Goal: Transaction & Acquisition: Purchase product/service

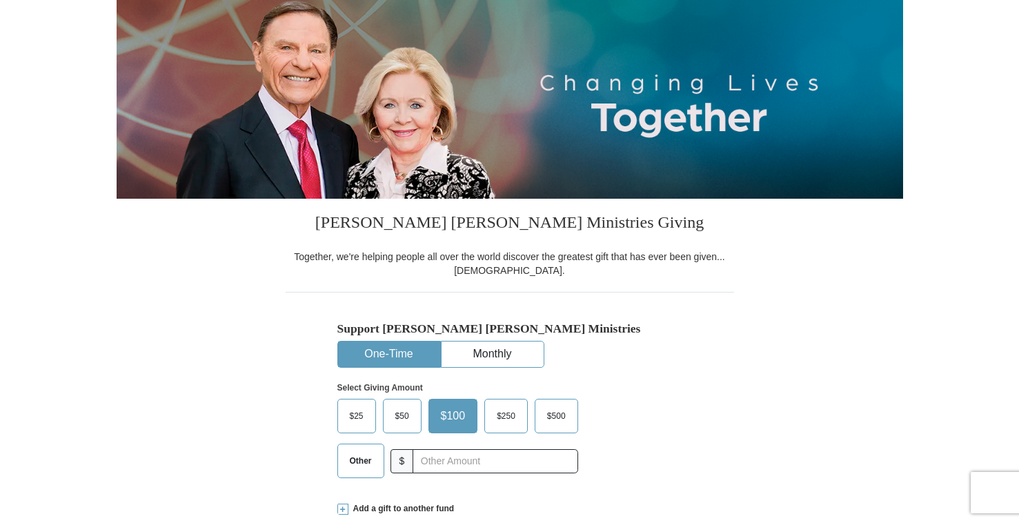
click at [383, 352] on button "One-Time" at bounding box center [389, 354] width 102 height 26
click at [402, 412] on span "$50" at bounding box center [402, 416] width 28 height 21
click at [0, 0] on input "$50" at bounding box center [0, 0] width 0 height 0
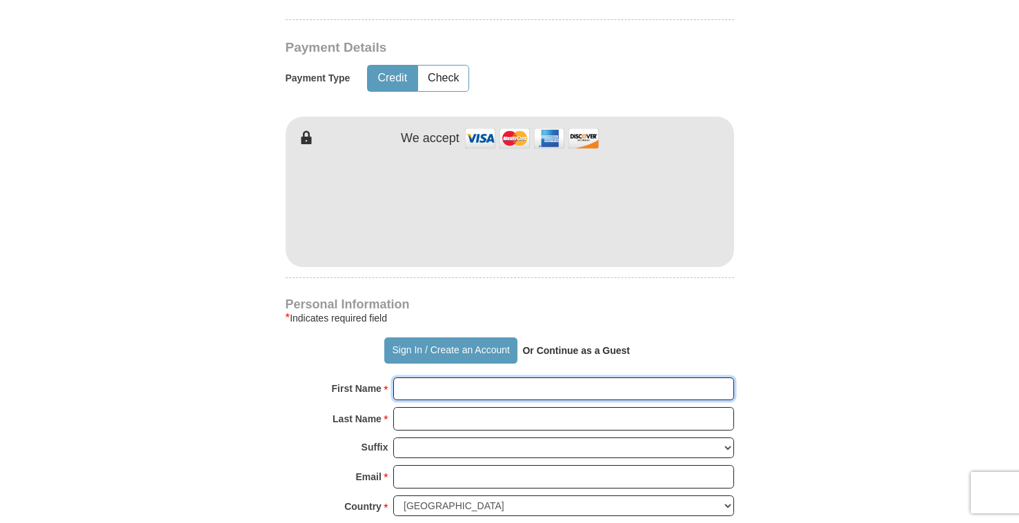
scroll to position [666, 0]
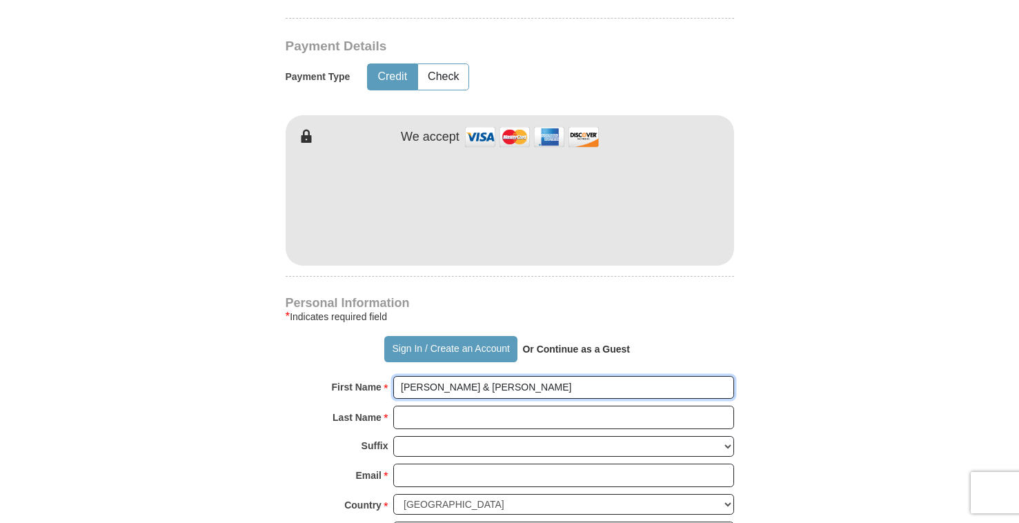
type input "[PERSON_NAME] & [PERSON_NAME]"
type input "[PERSON_NAME]"
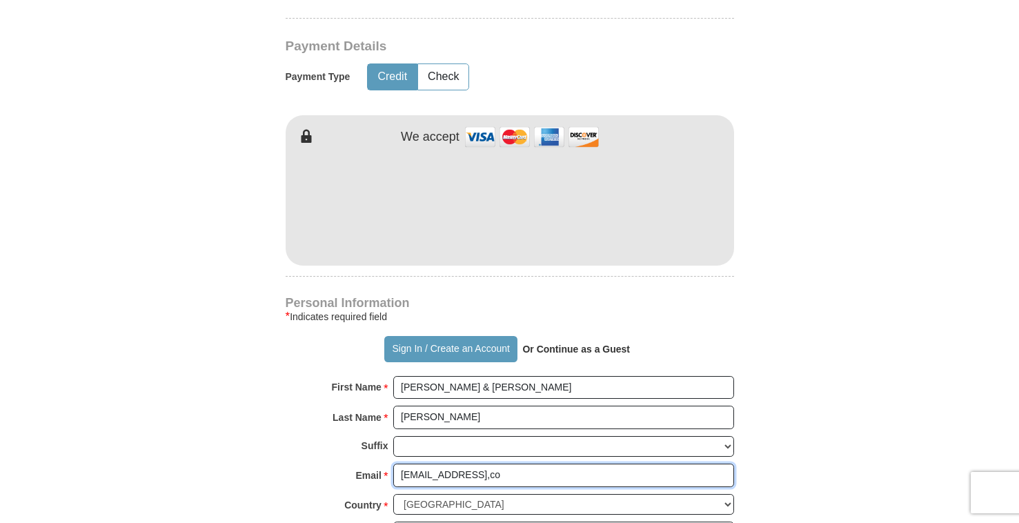
type input "[EMAIL_ADDRESS],com"
type input "[EMAIL_ADDRESS][DOMAIN_NAME]"
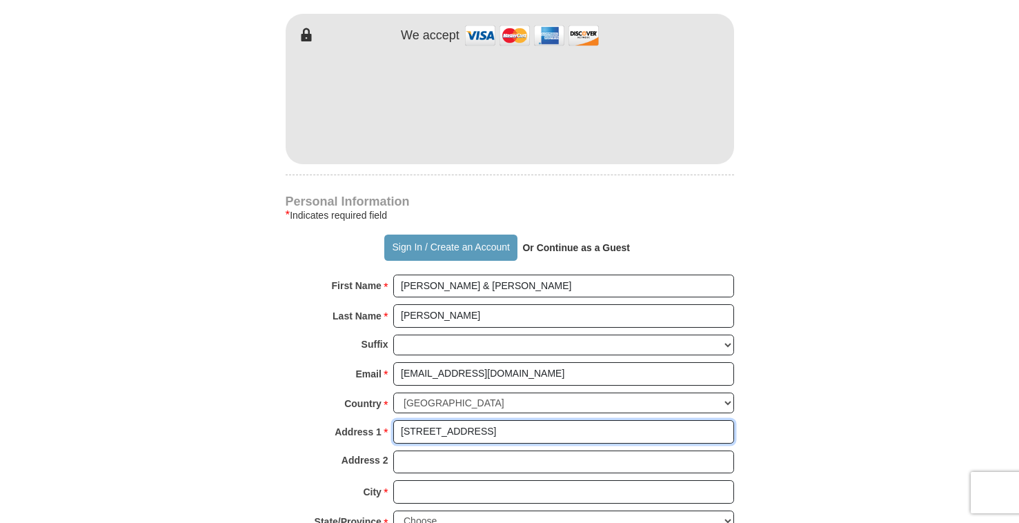
scroll to position [770, 0]
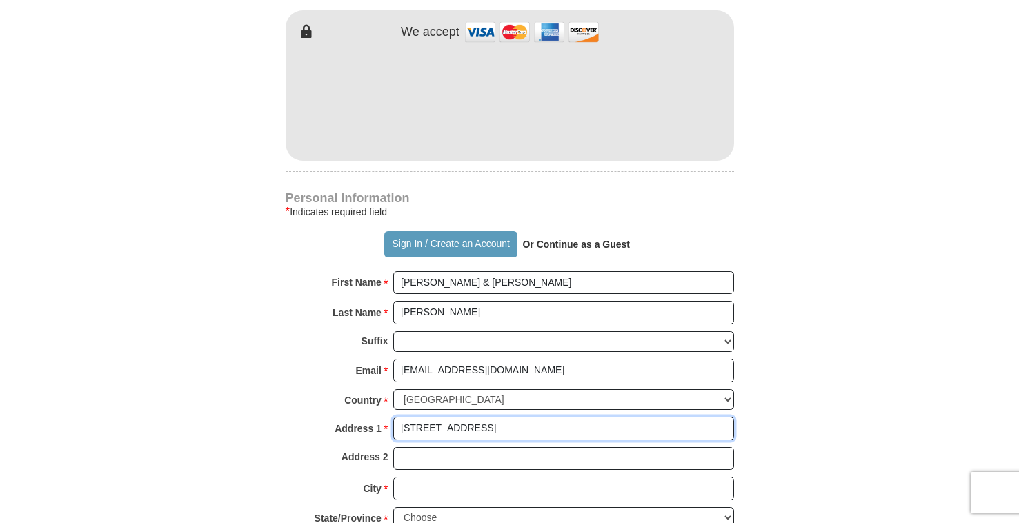
type input "[STREET_ADDRESS]"
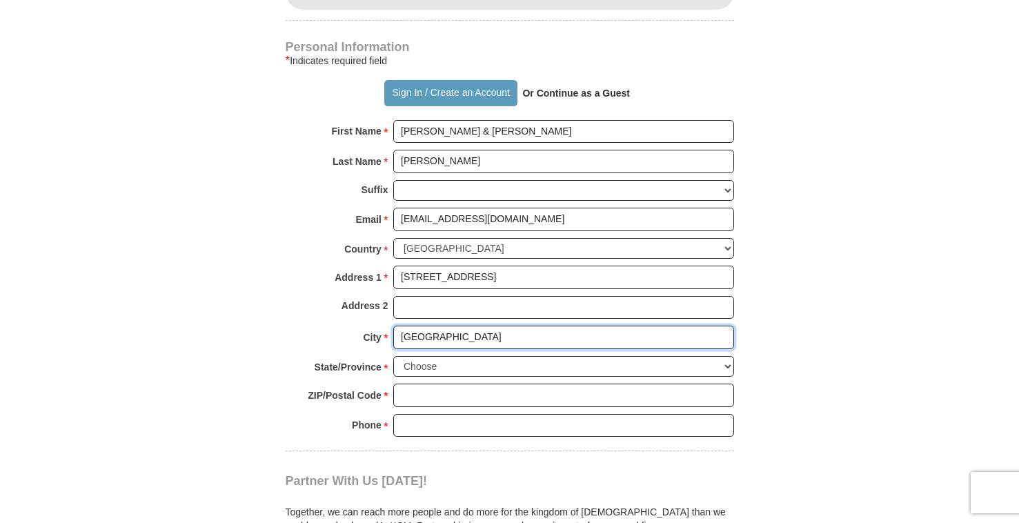
scroll to position [922, 0]
type input "[GEOGRAPHIC_DATA]"
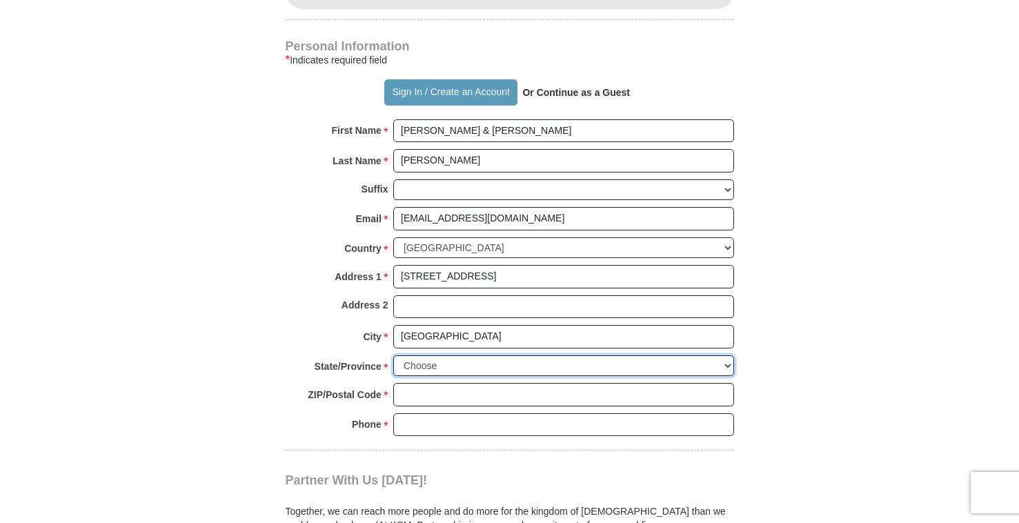
select select "SC"
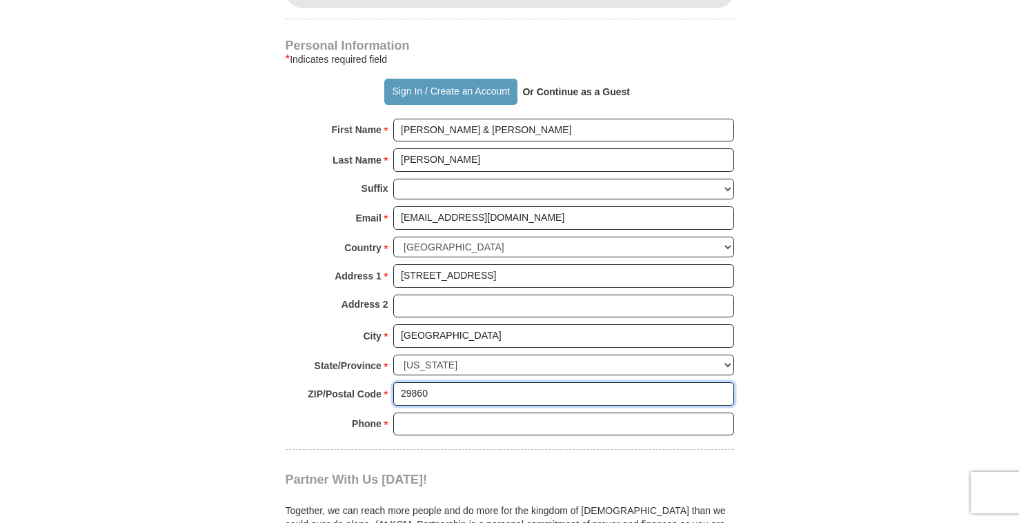
type input "29860"
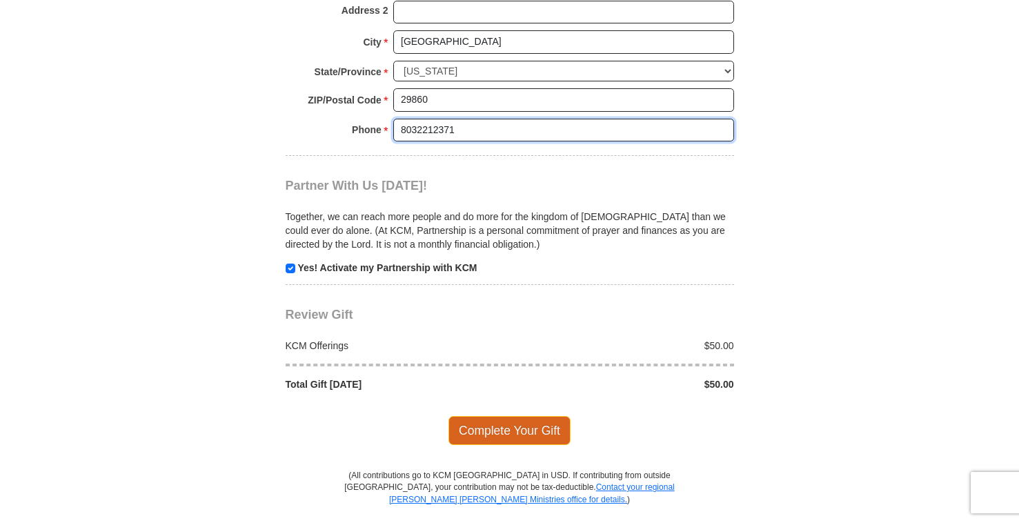
scroll to position [1217, 0]
type input "8032212371"
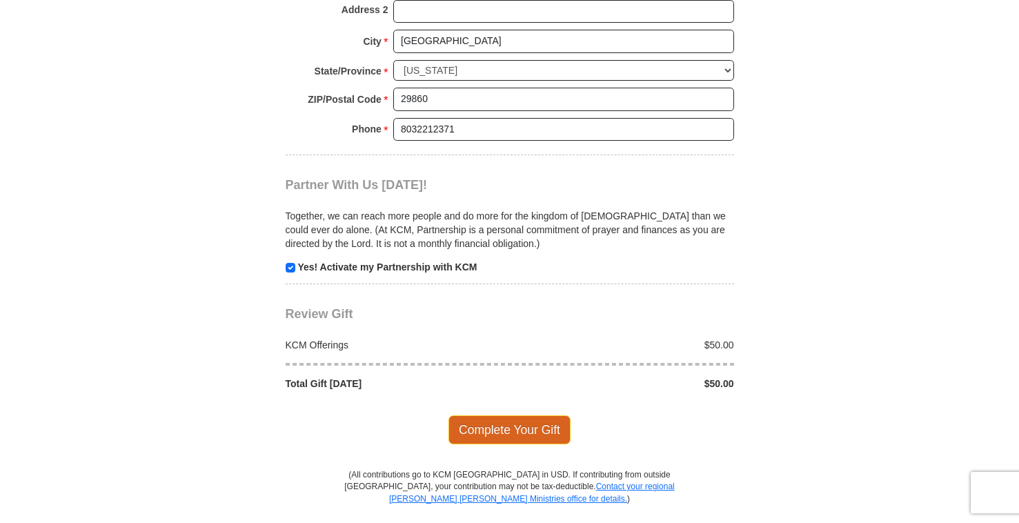
click at [507, 415] on span "Complete Your Gift" at bounding box center [509, 429] width 122 height 29
